Goal: Navigation & Orientation: Find specific page/section

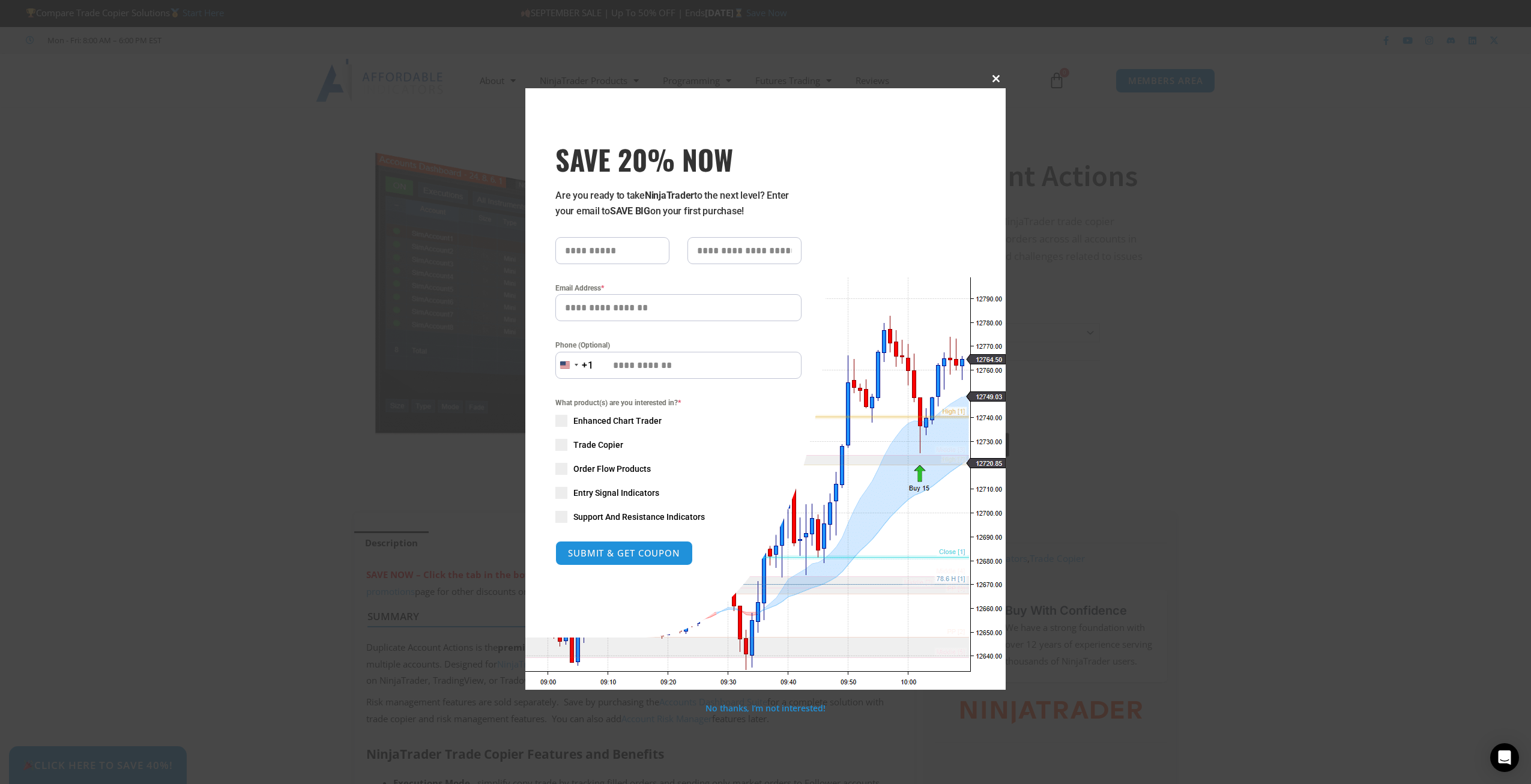
click at [999, 74] on button "Close this module" at bounding box center [996, 79] width 19 height 19
